Goal: Task Accomplishment & Management: Manage account settings

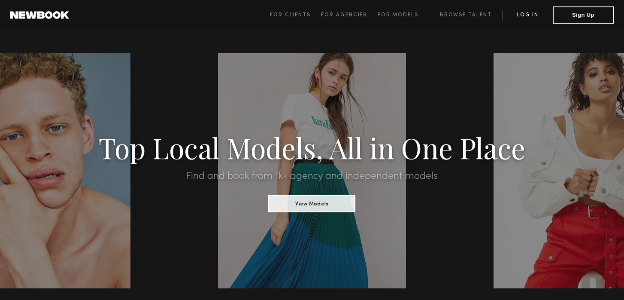
click at [522, 19] on link "Log in" at bounding box center [527, 15] width 51 height 10
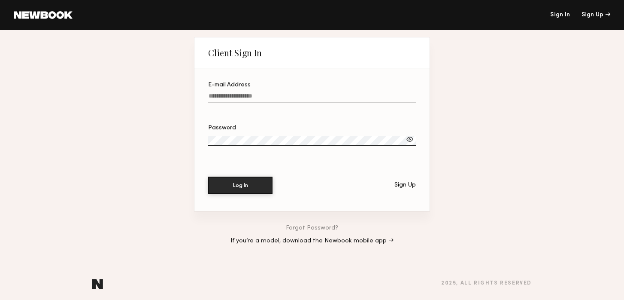
type input "**********"
click at [237, 190] on button "Log In" at bounding box center [240, 184] width 64 height 17
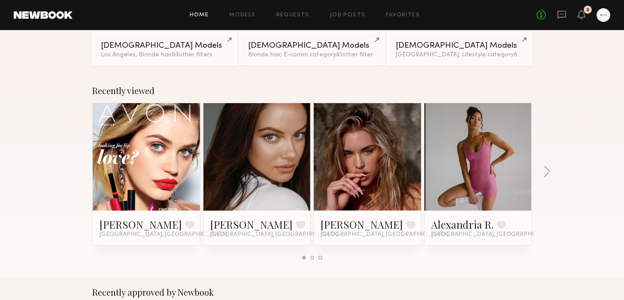
scroll to position [93, 0]
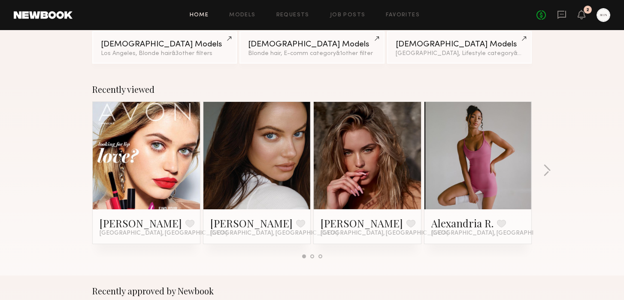
click at [489, 156] on link at bounding box center [478, 155] width 52 height 107
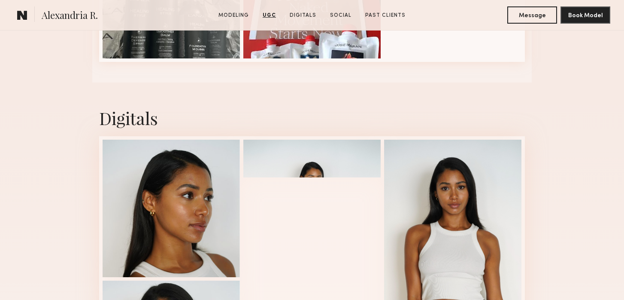
scroll to position [1438, 0]
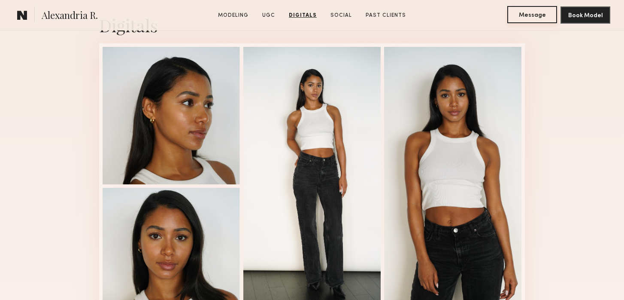
click at [529, 16] on button "Message" at bounding box center [533, 14] width 50 height 17
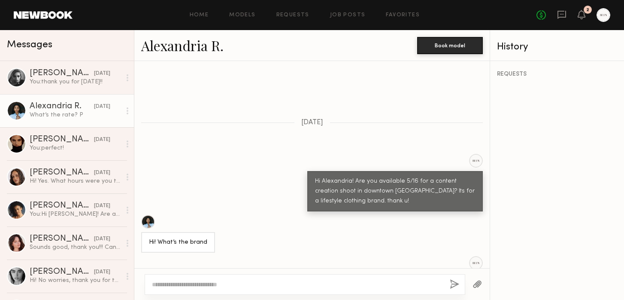
scroll to position [242, 0]
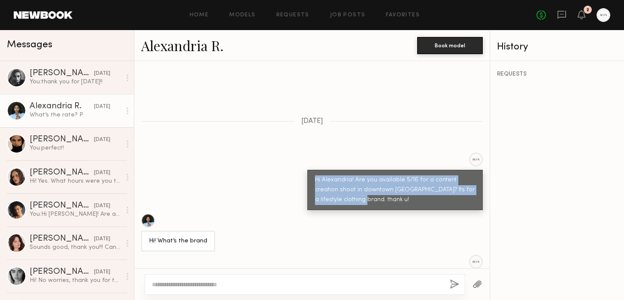
drag, startPoint x: 314, startPoint y: 160, endPoint x: 356, endPoint y: 189, distance: 51.5
click at [356, 189] on div "Hi Alexandria! Are you available 5/16 for a content creation shoot in downtown …" at bounding box center [395, 190] width 176 height 40
copy div "Hi Alexandria! Are you available 5/16 for a content creation shoot in downtown …"
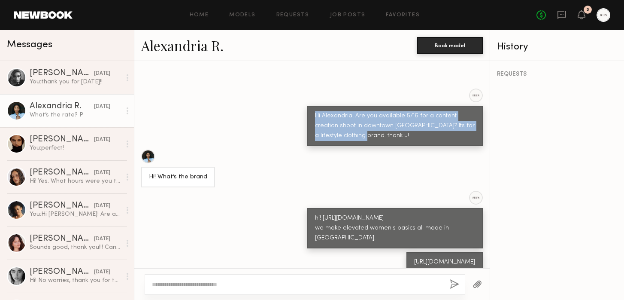
scroll to position [557, 0]
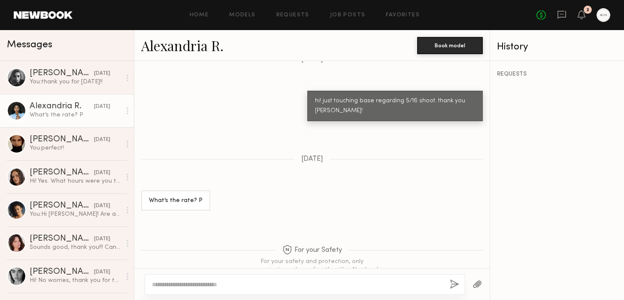
click at [301, 286] on textarea at bounding box center [297, 284] width 291 height 9
click at [200, 48] on link "Alexandria R." at bounding box center [182, 45] width 82 height 18
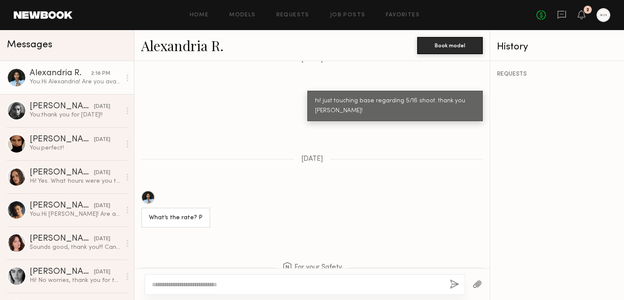
scroll to position [739, 0]
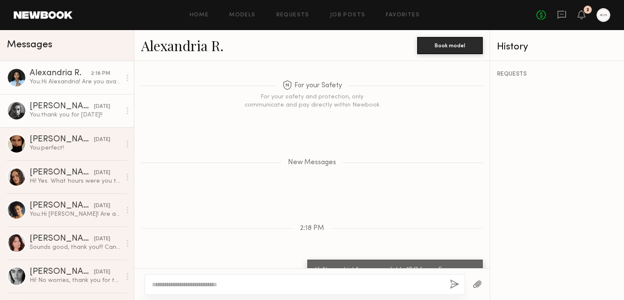
click at [64, 107] on div "Madison S." at bounding box center [62, 106] width 64 height 9
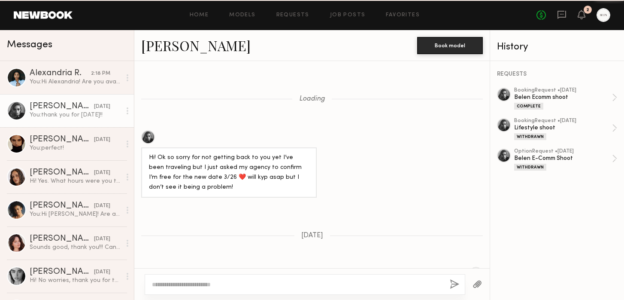
scroll to position [634, 0]
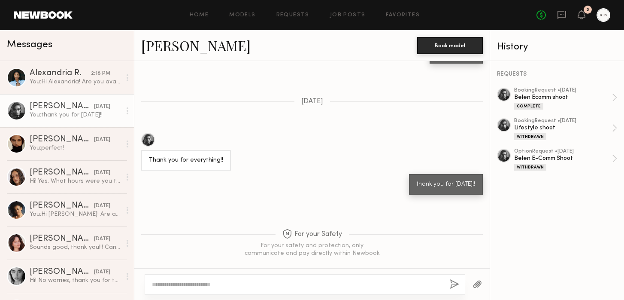
click at [149, 133] on div at bounding box center [148, 140] width 14 height 14
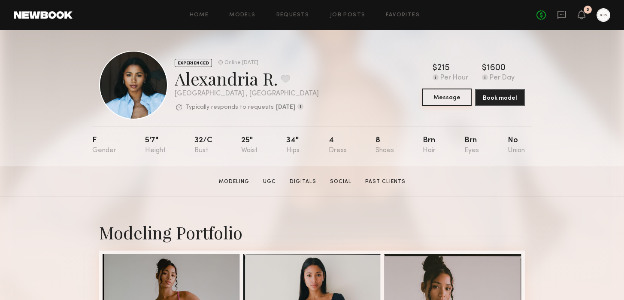
click at [450, 95] on button "Message" at bounding box center [447, 96] width 50 height 17
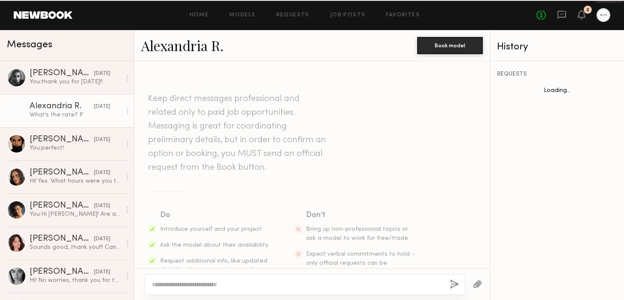
scroll to position [557, 0]
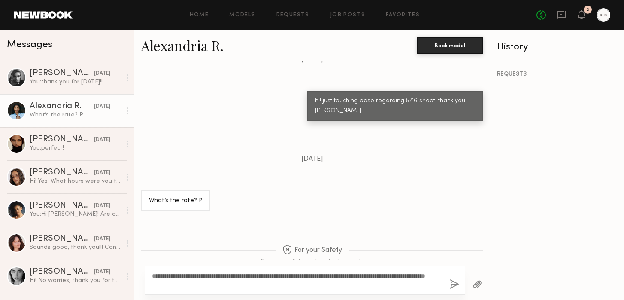
click at [243, 275] on textarea "**********" at bounding box center [297, 279] width 291 height 17
click at [270, 271] on div "**********" at bounding box center [305, 279] width 321 height 29
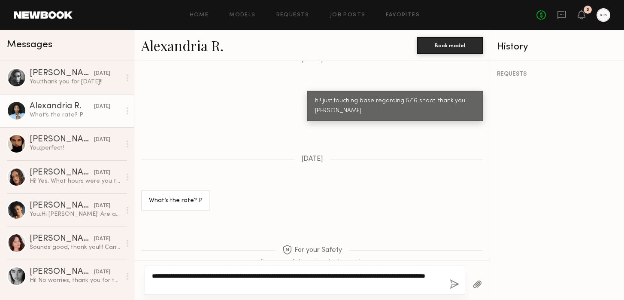
click at [313, 277] on textarea "**********" at bounding box center [297, 279] width 291 height 17
click at [347, 278] on textarea "**********" at bounding box center [297, 279] width 291 height 17
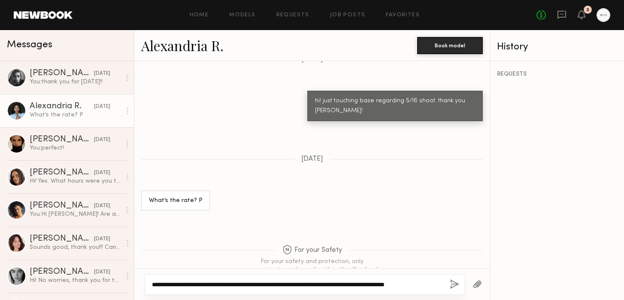
click at [441, 286] on textarea "**********" at bounding box center [297, 284] width 291 height 9
type textarea "**********"
click at [459, 281] on div "**********" at bounding box center [305, 284] width 321 height 21
click at [453, 283] on button "button" at bounding box center [454, 284] width 9 height 11
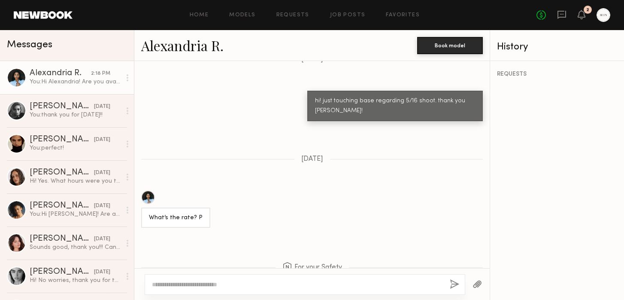
scroll to position [739, 0]
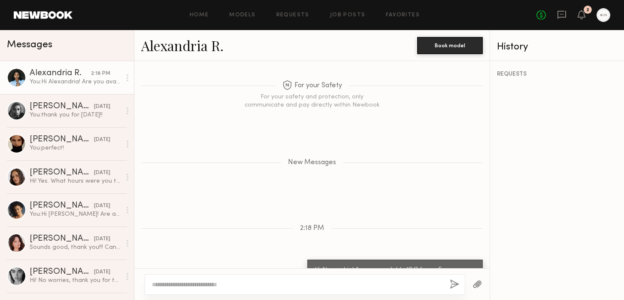
click at [57, 15] on link at bounding box center [43, 15] width 59 height 8
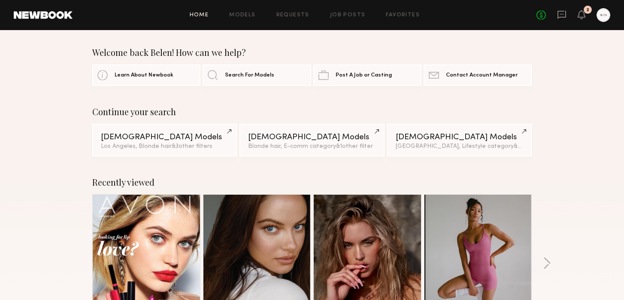
click at [203, 16] on link "Home" at bounding box center [199, 15] width 19 height 6
click at [588, 6] on div "2" at bounding box center [588, 10] width 8 height 8
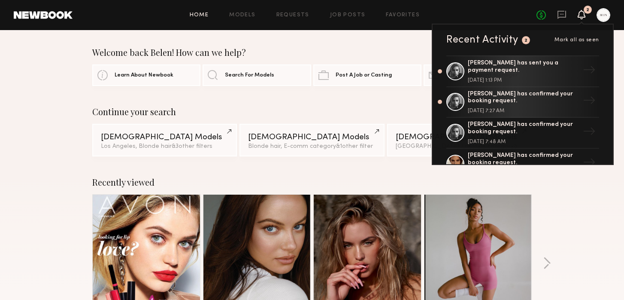
click at [136, 18] on div "Home Models Requests Job Posts Favorites Sign Out No fees up to $5,000 2 Recent…" at bounding box center [342, 15] width 538 height 14
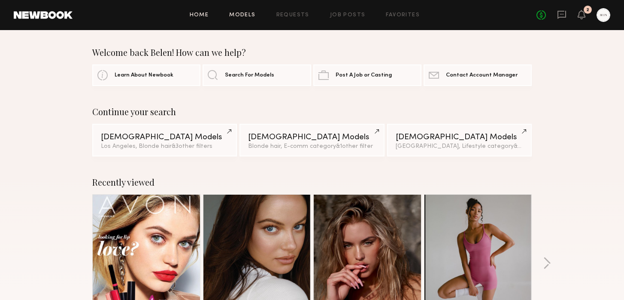
click at [251, 15] on link "Models" at bounding box center [242, 15] width 26 height 6
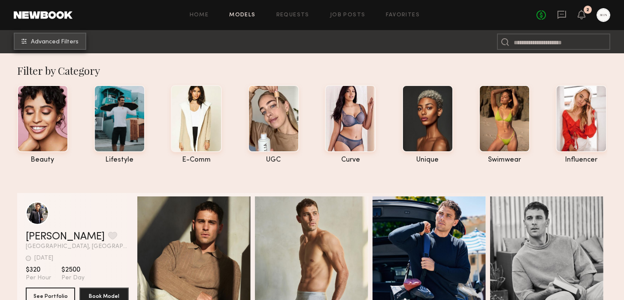
click at [56, 45] on span "Advanced Filters" at bounding box center [55, 42] width 48 height 6
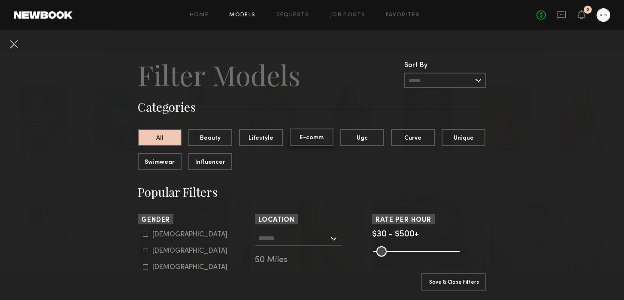
click at [309, 140] on button "E-comm" at bounding box center [312, 136] width 44 height 17
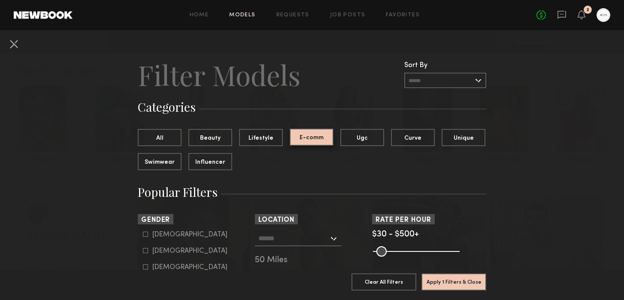
scroll to position [35, 0]
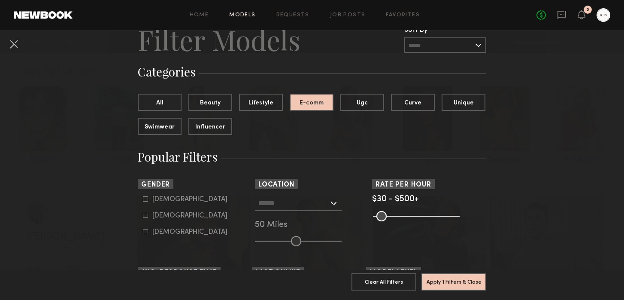
click at [148, 216] on label "Female" at bounding box center [185, 215] width 85 height 5
type input "**"
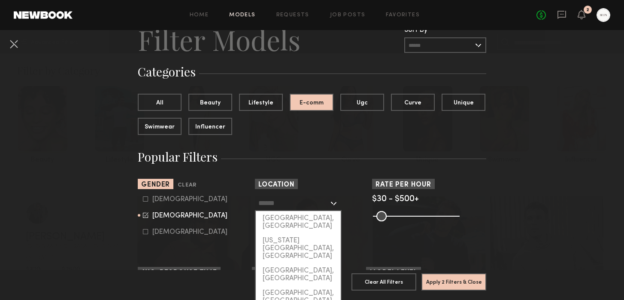
click at [310, 207] on input "text" at bounding box center [293, 202] width 70 height 15
click at [306, 218] on div "[GEOGRAPHIC_DATA], [GEOGRAPHIC_DATA]" at bounding box center [298, 222] width 85 height 22
type input "**********"
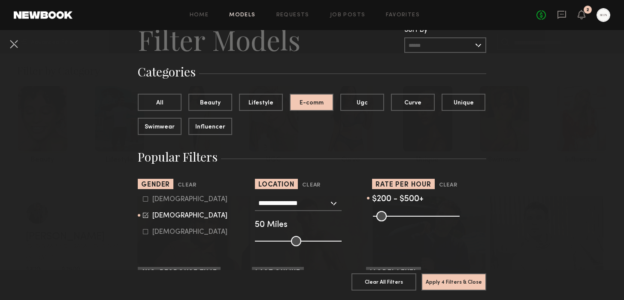
drag, startPoint x: 376, startPoint y: 215, endPoint x: 406, endPoint y: 222, distance: 30.8
type input "***"
click at [406, 221] on input "range" at bounding box center [416, 216] width 87 height 10
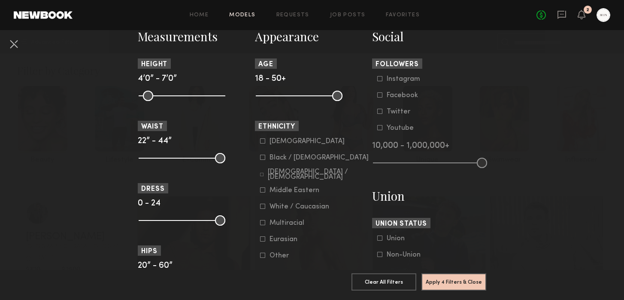
scroll to position [365, 0]
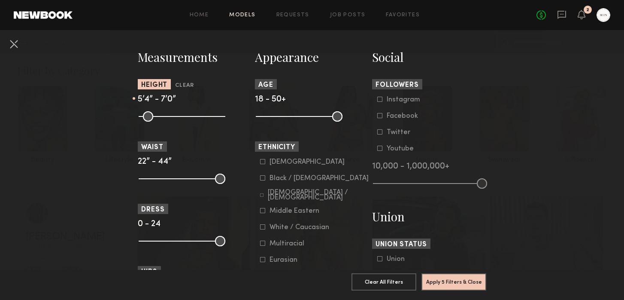
drag, startPoint x: 143, startPoint y: 116, endPoint x: 178, endPoint y: 116, distance: 35.2
type input "**"
click at [178, 116] on input "range" at bounding box center [182, 116] width 87 height 10
click at [451, 283] on button "Apply 5 Filters & Close" at bounding box center [454, 281] width 65 height 17
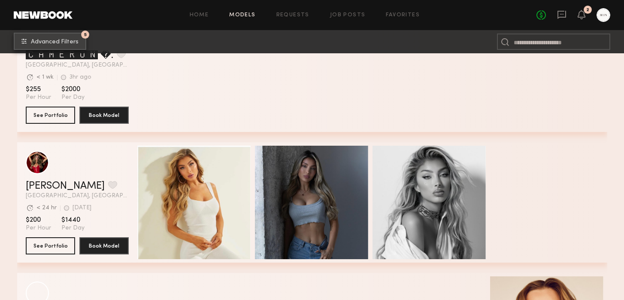
scroll to position [3271, 0]
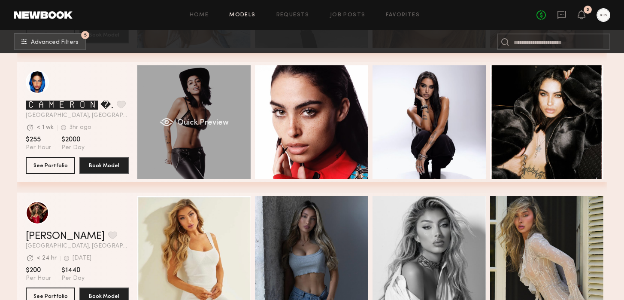
click at [231, 144] on div "Quick Preview" at bounding box center [193, 121] width 113 height 113
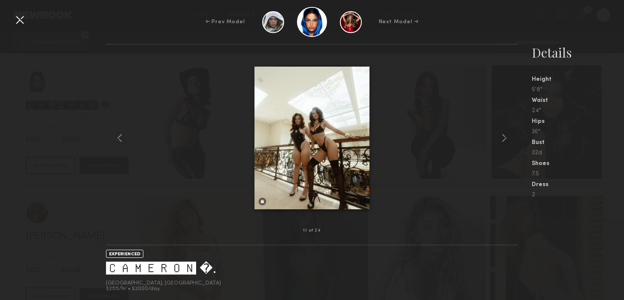
click at [18, 22] on div at bounding box center [20, 20] width 14 height 14
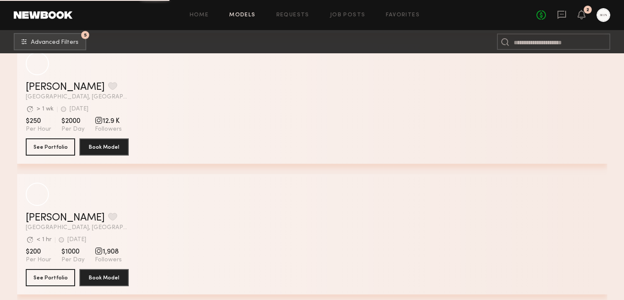
scroll to position [16872, 0]
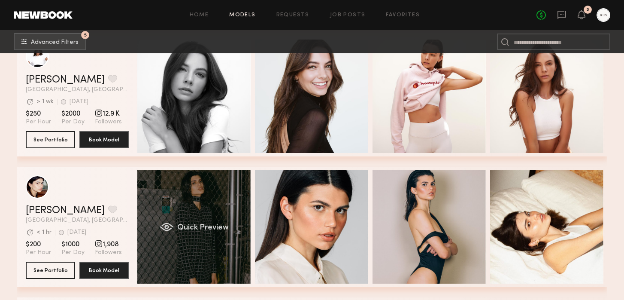
click at [211, 205] on div "Quick Preview" at bounding box center [193, 226] width 113 height 113
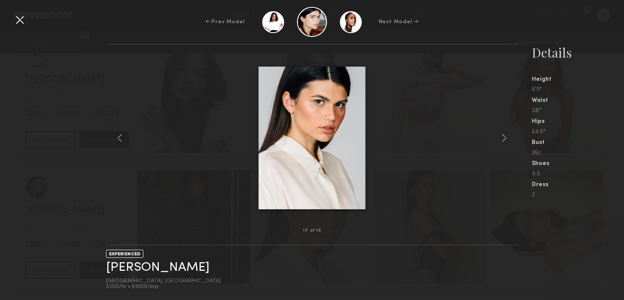
click at [21, 22] on div at bounding box center [20, 20] width 14 height 14
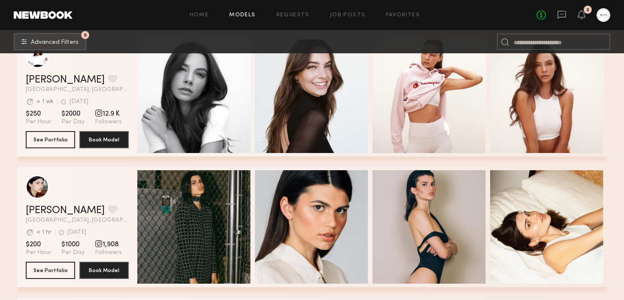
scroll to position [16944, 0]
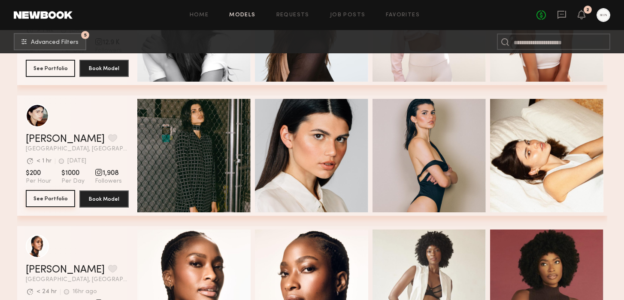
click at [54, 198] on button "See Portfolio" at bounding box center [50, 198] width 49 height 17
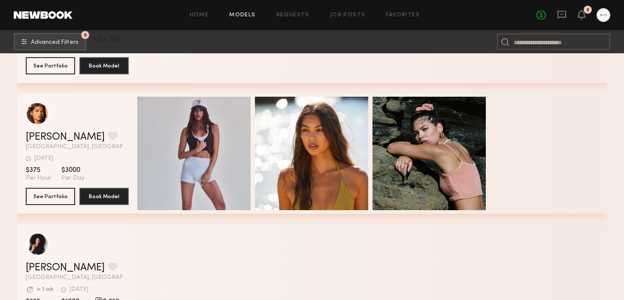
scroll to position [20862, 0]
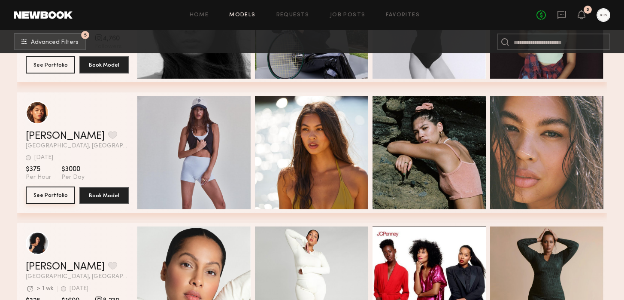
click at [52, 190] on button "See Portfolio" at bounding box center [50, 194] width 49 height 17
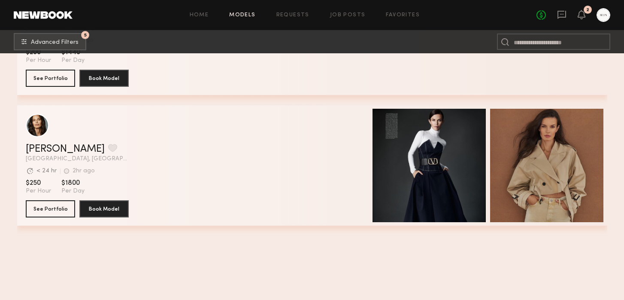
scroll to position [5374, 0]
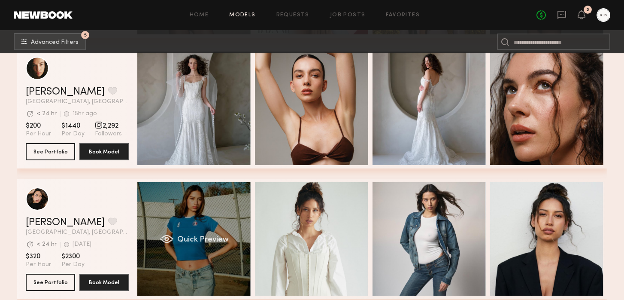
click at [177, 220] on div "Quick Preview" at bounding box center [193, 238] width 113 height 113
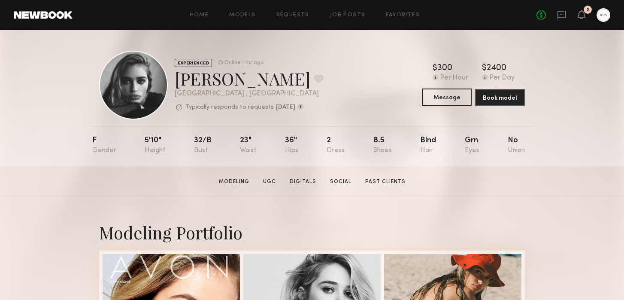
click at [449, 100] on button "Message" at bounding box center [447, 96] width 50 height 17
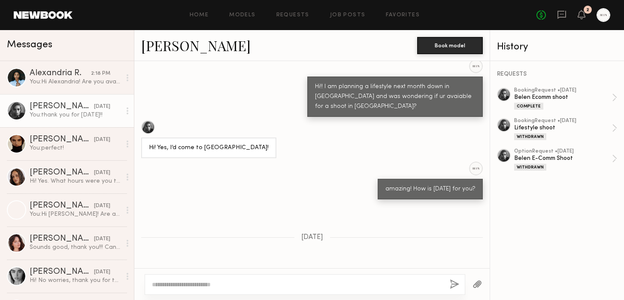
scroll to position [57, 0]
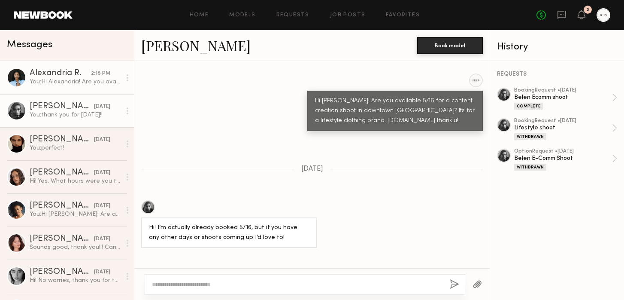
click at [83, 80] on div "You: Hi Alexandria! Are you available 10/3 for an Ecomm shoot in LA? Its for a …" at bounding box center [75, 82] width 91 height 8
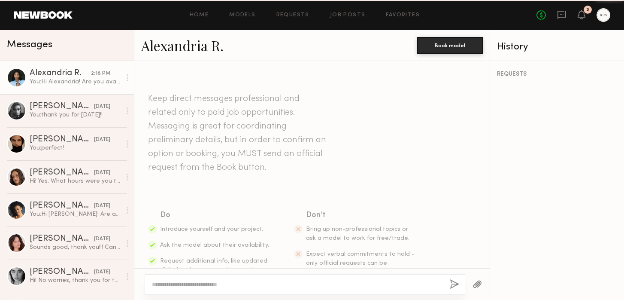
scroll to position [673, 0]
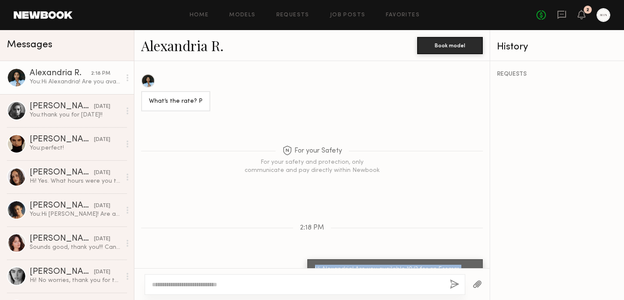
drag, startPoint x: 316, startPoint y: 242, endPoint x: 440, endPoint y: 253, distance: 124.2
click at [440, 264] on div "Hi Alexandria! Are you available 10/3 for an Ecomm shoot in LA? Its for a lifes…" at bounding box center [395, 274] width 160 height 20
drag, startPoint x: 443, startPoint y: 253, endPoint x: 316, endPoint y: 240, distance: 127.4
click at [316, 264] on div "Hi Alexandria! Are you available 10/3 for an Ecomm shoot in LA? Its for a lifes…" at bounding box center [395, 274] width 160 height 20
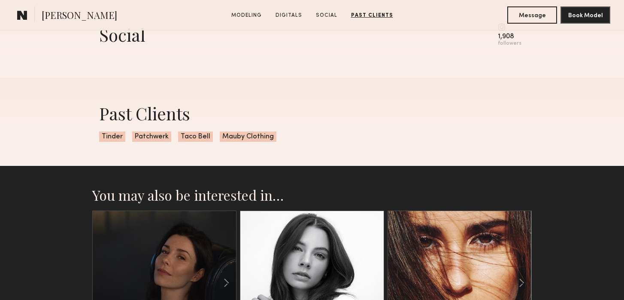
scroll to position [1139, 0]
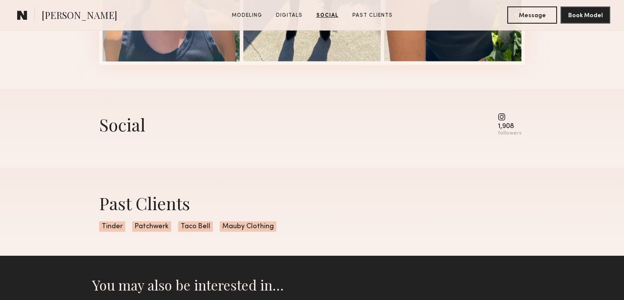
click at [506, 118] on common-icon at bounding box center [510, 117] width 24 height 8
click at [504, 129] on div "1,908" at bounding box center [510, 126] width 24 height 6
click at [118, 127] on div "Social" at bounding box center [122, 124] width 46 height 23
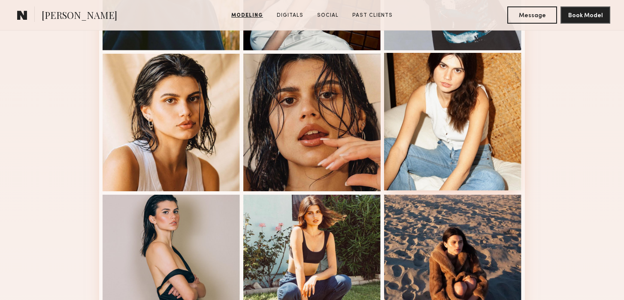
scroll to position [483, 0]
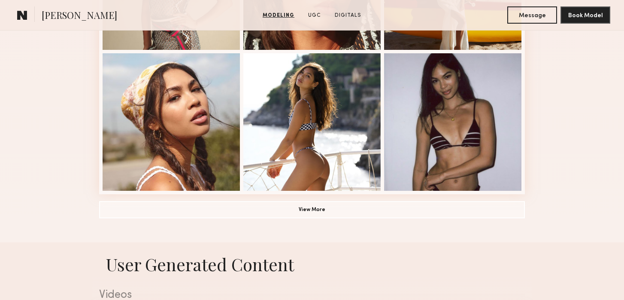
scroll to position [649, 0]
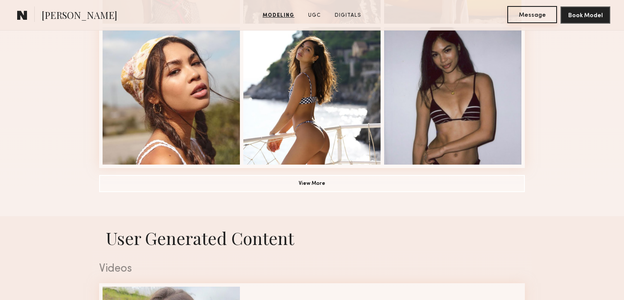
click at [535, 19] on button "Message" at bounding box center [533, 14] width 50 height 17
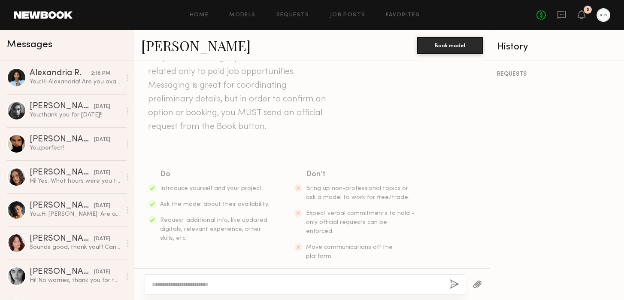
scroll to position [48, 0]
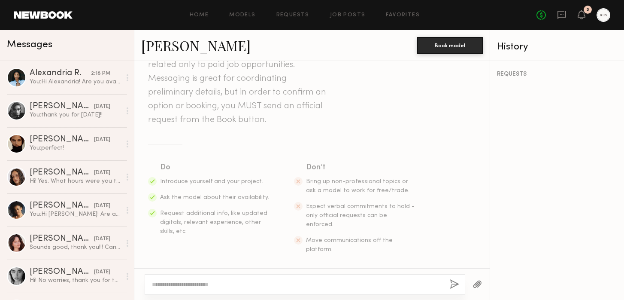
click at [211, 282] on textarea at bounding box center [297, 284] width 291 height 9
click at [187, 283] on textarea "**********" at bounding box center [297, 284] width 291 height 9
click at [281, 286] on textarea "**********" at bounding box center [297, 284] width 291 height 9
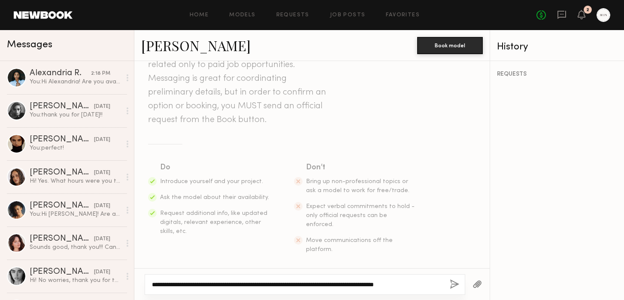
click at [429, 286] on textarea "**********" at bounding box center [297, 284] width 291 height 9
paste textarea "**********"
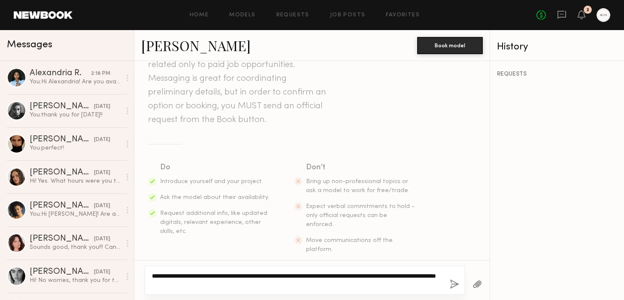
type textarea "**********"
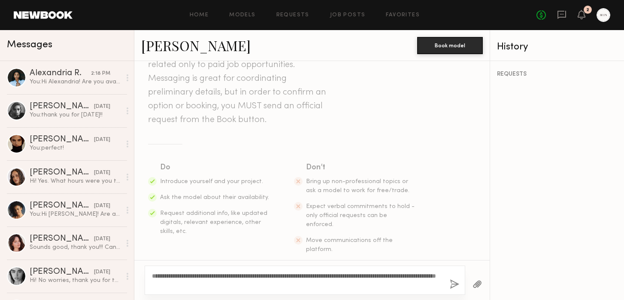
click at [455, 283] on button "button" at bounding box center [454, 284] width 9 height 11
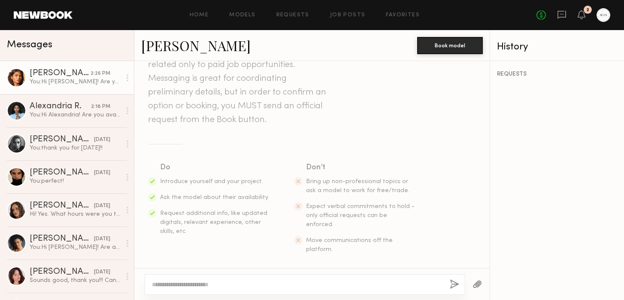
scroll to position [174, 0]
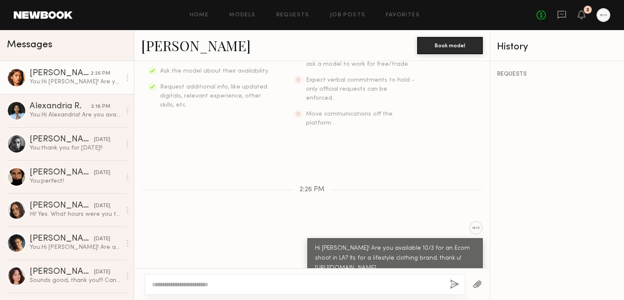
click at [14, 79] on div at bounding box center [16, 77] width 19 height 19
click at [179, 52] on link "Amanda L." at bounding box center [195, 45] width 109 height 18
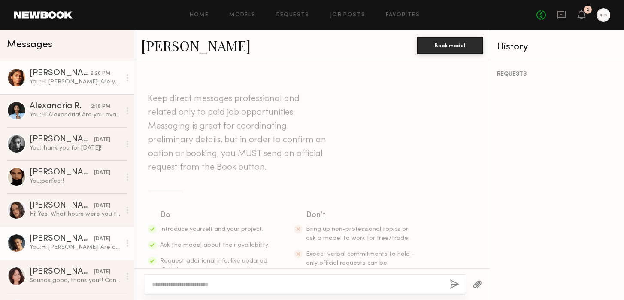
click at [38, 246] on div "You: Hi Leah! Are available July 20th for a half day shoot in downtown LA?" at bounding box center [75, 247] width 91 height 8
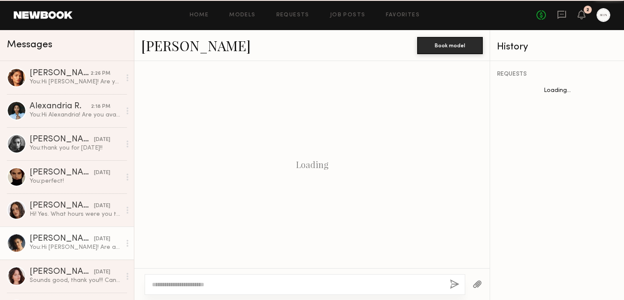
scroll to position [243, 0]
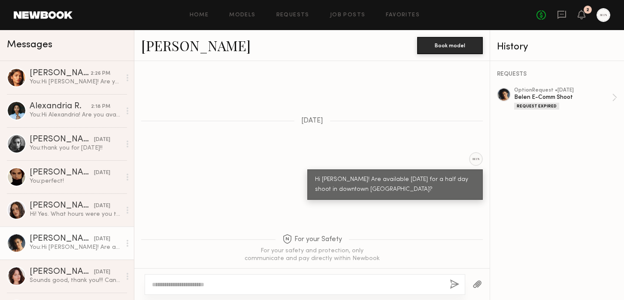
click at [152, 50] on link "Leah R." at bounding box center [195, 45] width 109 height 18
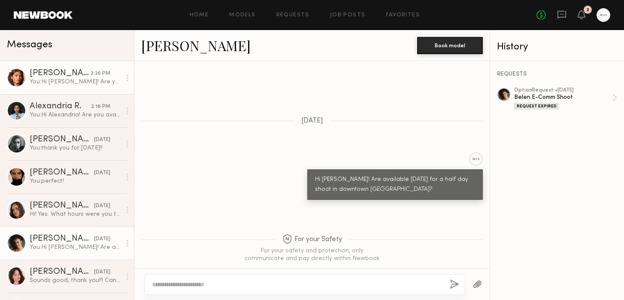
click at [17, 76] on div at bounding box center [16, 77] width 19 height 19
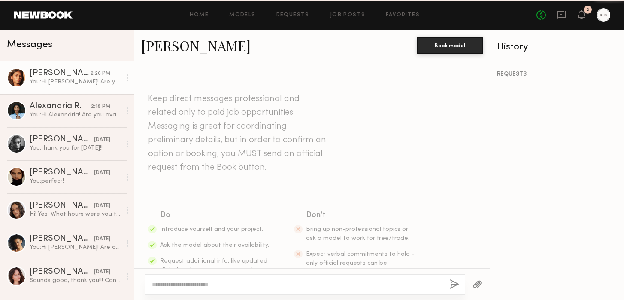
scroll to position [174, 0]
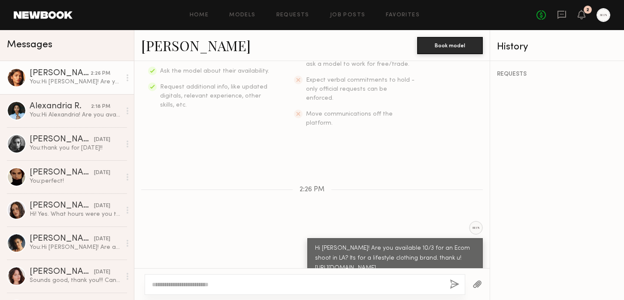
click at [179, 45] on link "Amanda L." at bounding box center [195, 45] width 109 height 18
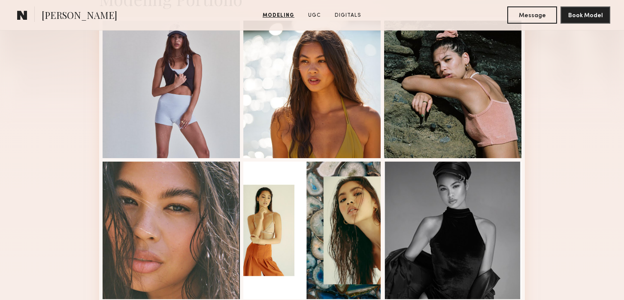
scroll to position [234, 0]
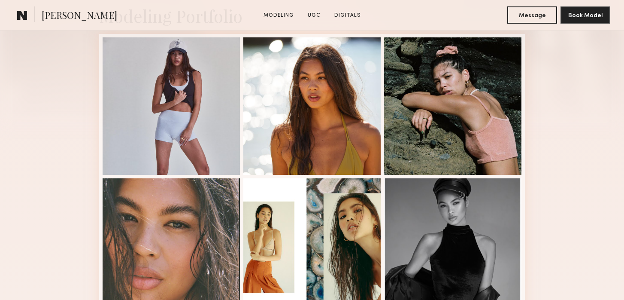
scroll to position [221, 0]
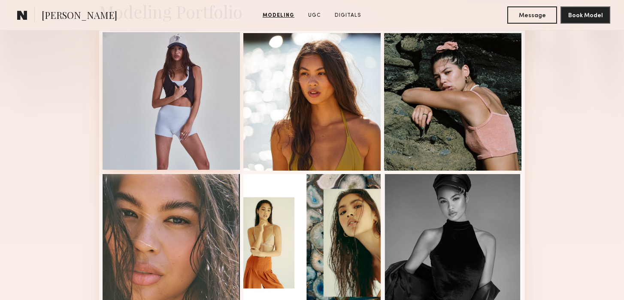
click at [123, 109] on div at bounding box center [171, 100] width 137 height 137
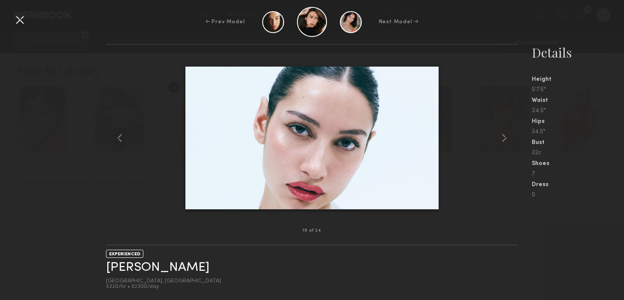
scroll to position [5374, 0]
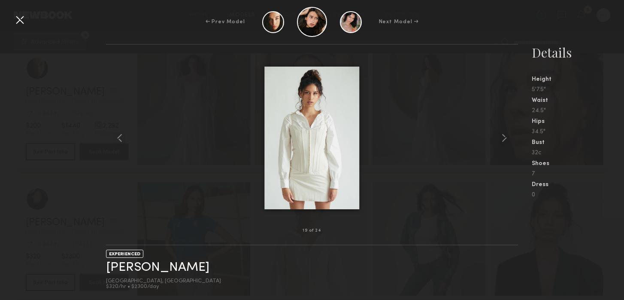
click at [128, 36] on div "← Prev Model Next Model →" at bounding box center [312, 22] width 624 height 30
click at [19, 21] on div at bounding box center [20, 20] width 14 height 14
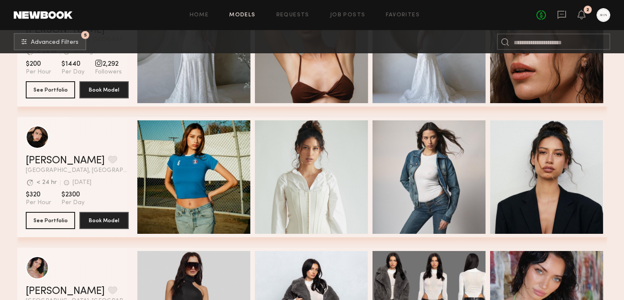
scroll to position [5437, 0]
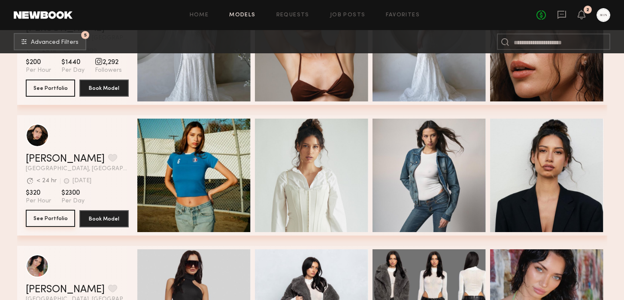
click at [54, 219] on button "See Portfolio" at bounding box center [50, 218] width 49 height 17
